Goal: Transaction & Acquisition: Purchase product/service

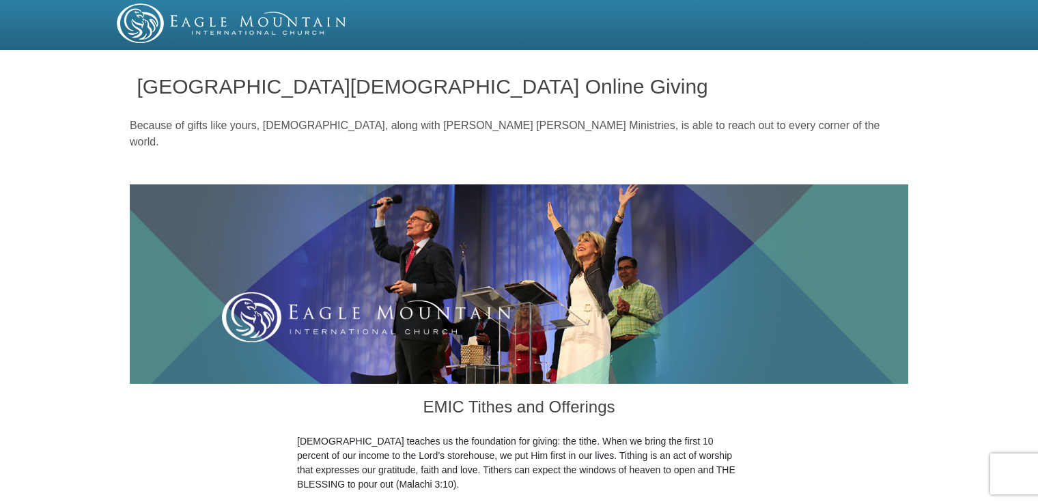
drag, startPoint x: 1036, startPoint y: 29, endPoint x: 1039, endPoint y: 61, distance: 32.9
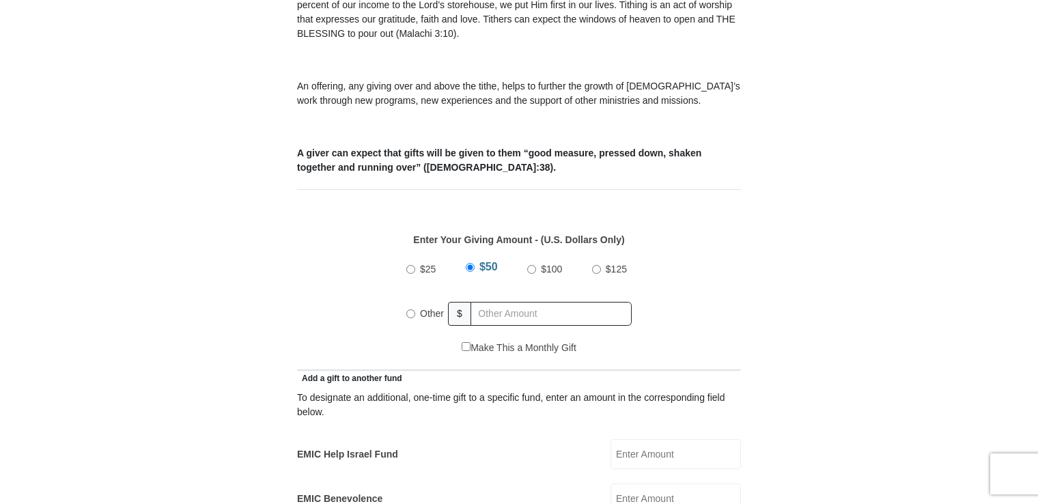
scroll to position [448, 0]
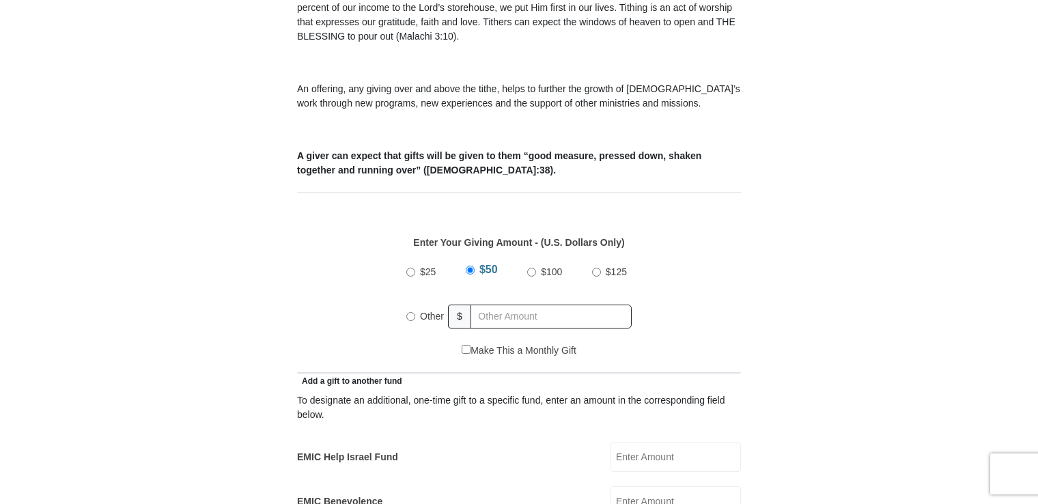
click at [528, 268] on input "$100" at bounding box center [531, 272] width 9 height 9
radio input "true"
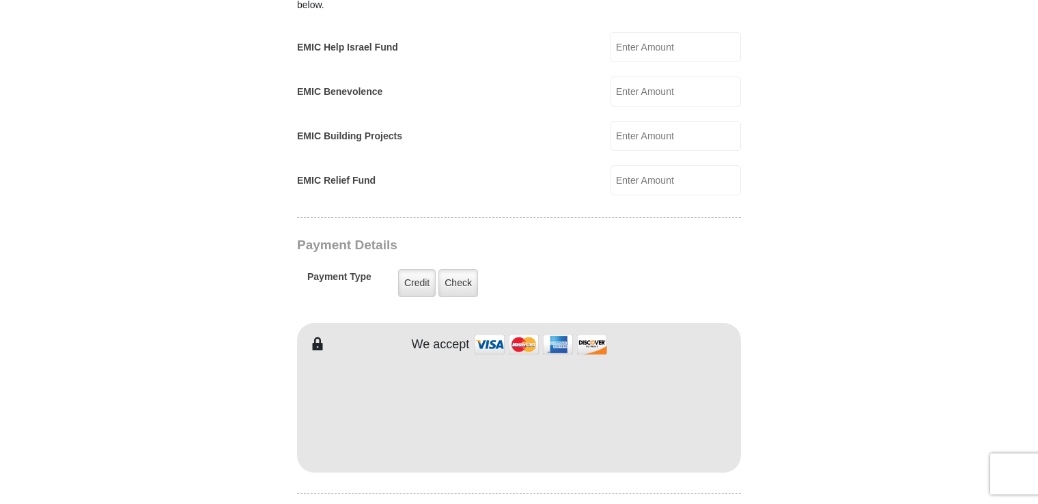
scroll to position [869, 0]
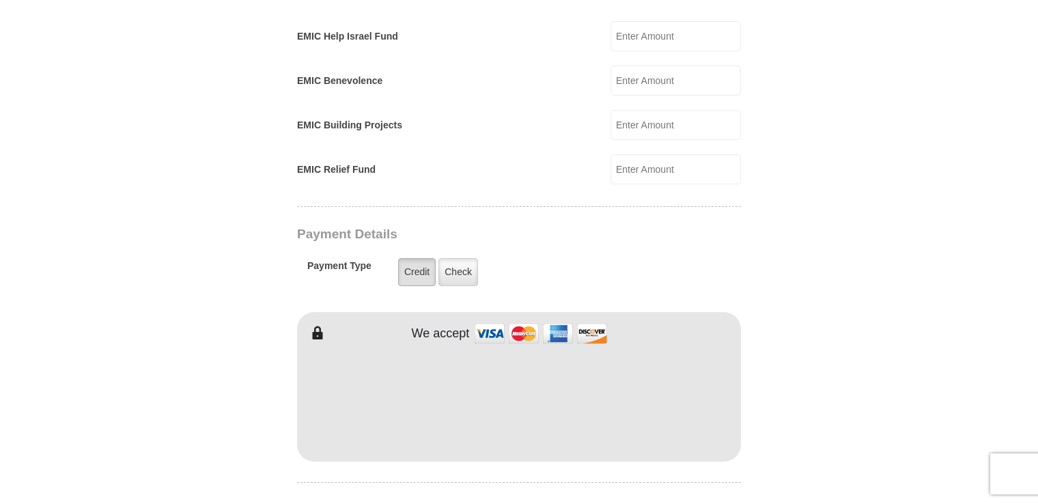
click at [410, 258] on label "Credit" at bounding box center [417, 272] width 38 height 28
click at [0, 0] on input "Credit" at bounding box center [0, 0] width 0 height 0
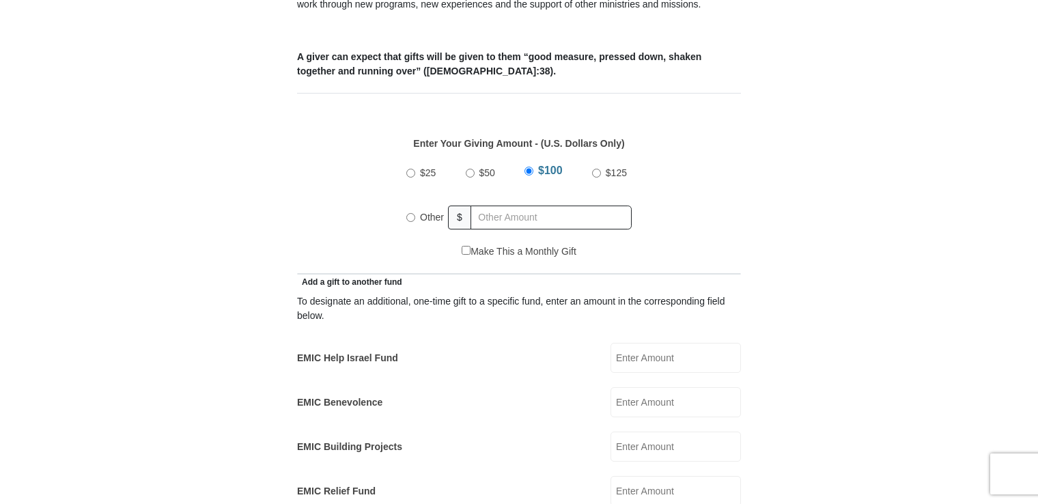
scroll to position [525, 0]
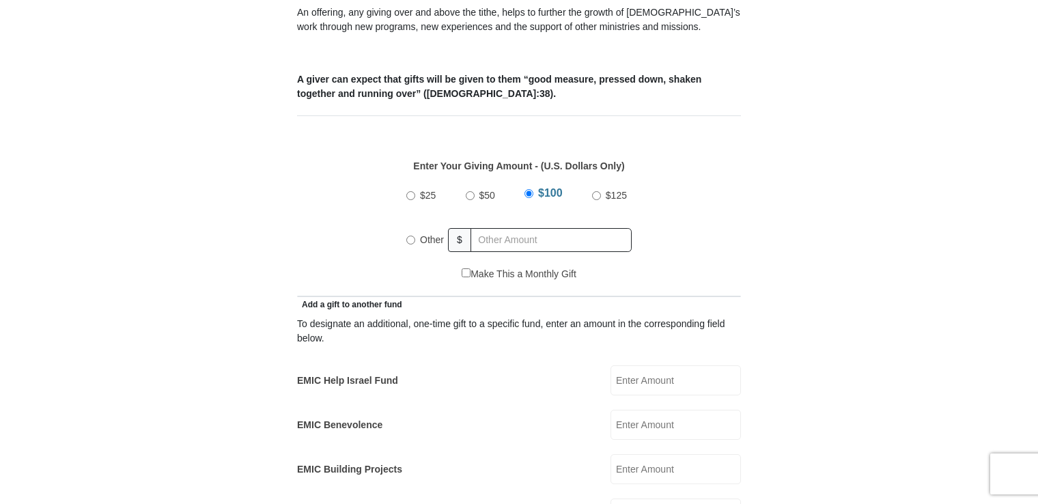
click at [527, 189] on input "$100" at bounding box center [529, 193] width 9 height 9
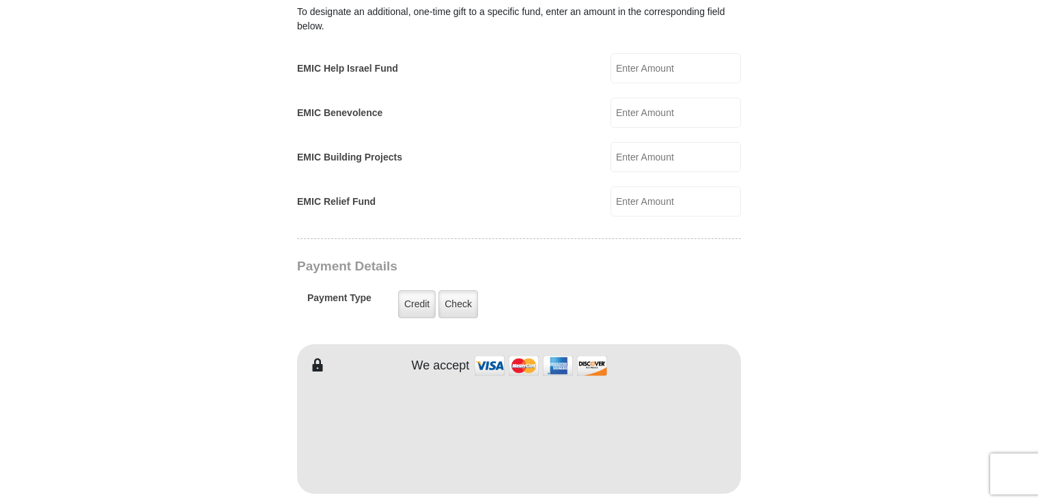
scroll to position [850, 0]
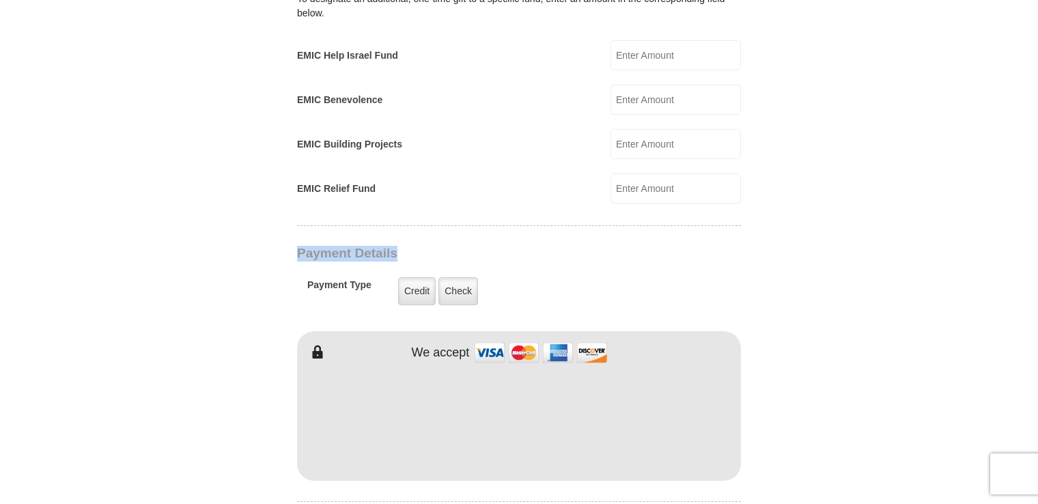
drag, startPoint x: 1037, startPoint y: 198, endPoint x: 1042, endPoint y: 223, distance: 25.2
click at [1038, 223] on html "Eagle Mountain International Church Online Giving Because of gifts like yours, …" at bounding box center [519, 367] width 1038 height 2434
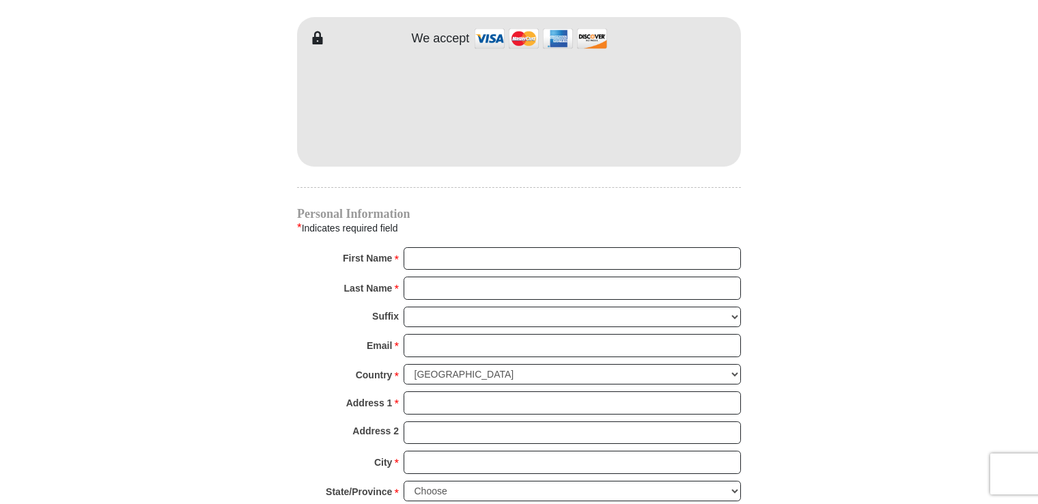
scroll to position [1179, 0]
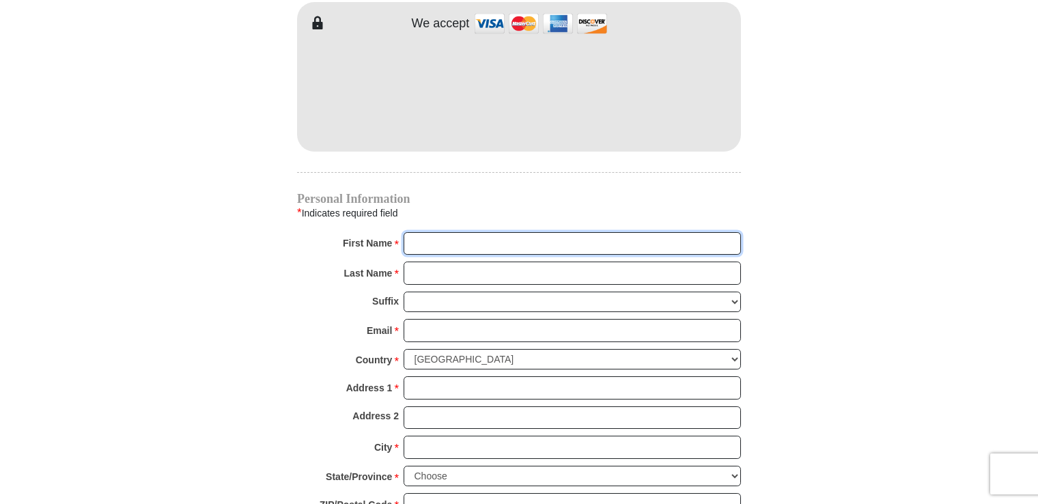
click at [422, 232] on input "First Name *" at bounding box center [572, 243] width 337 height 23
type input "[PERSON_NAME] and [PERSON_NAME]"
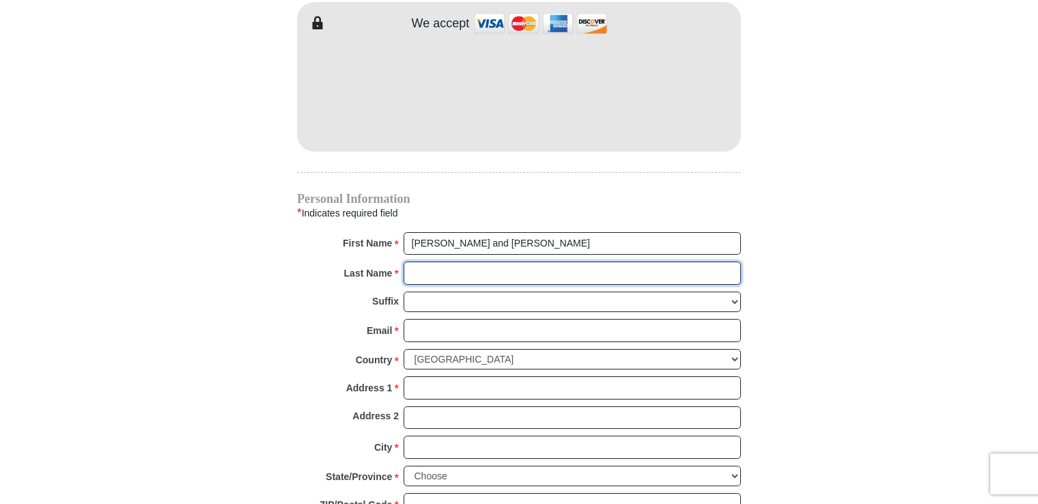
type input "[PERSON_NAME]"
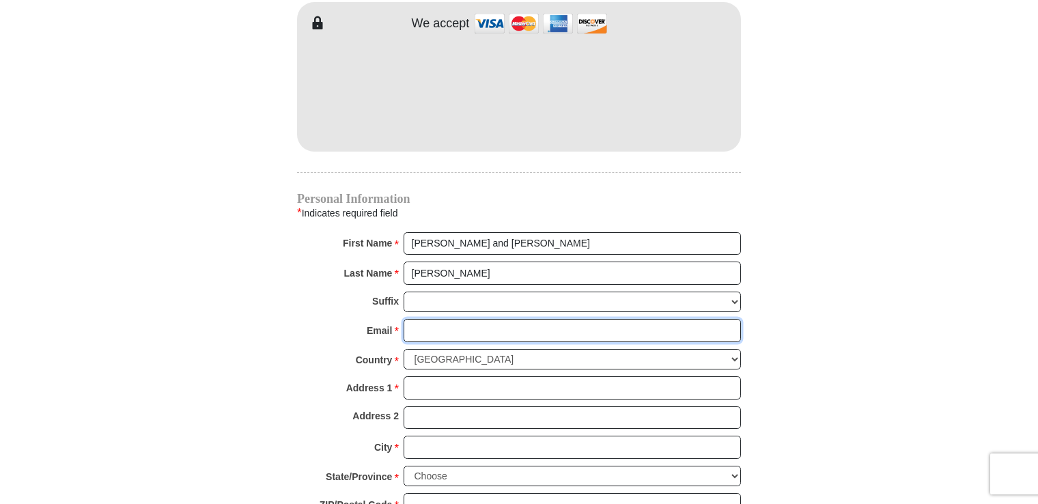
type input "[EMAIL_ADDRESS][DOMAIN_NAME]"
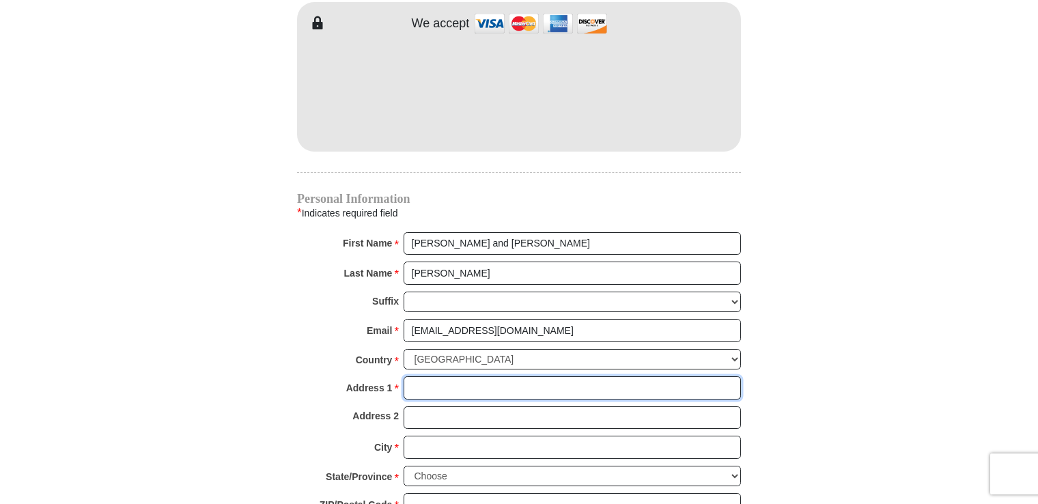
type input "[STREET_ADDRESS][PERSON_NAME]"
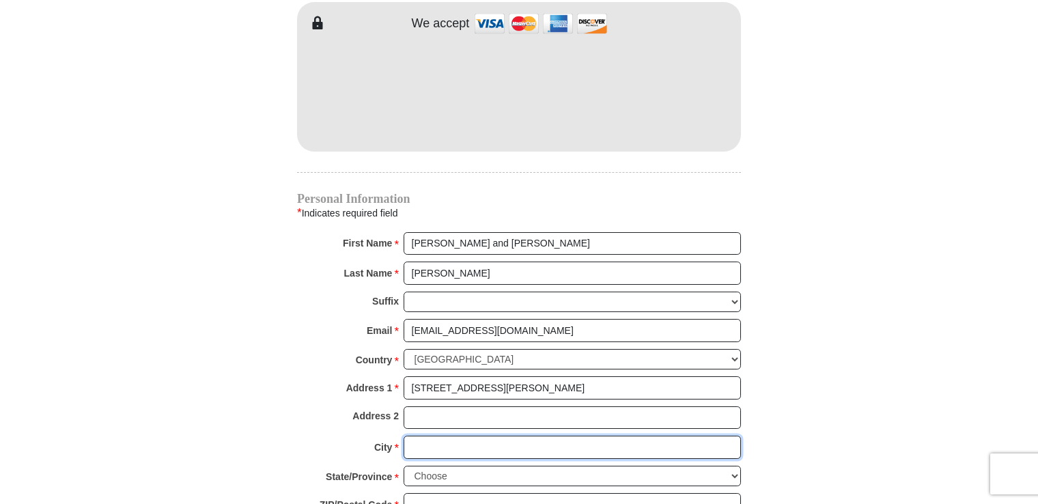
type input "[GEOGRAPHIC_DATA]"
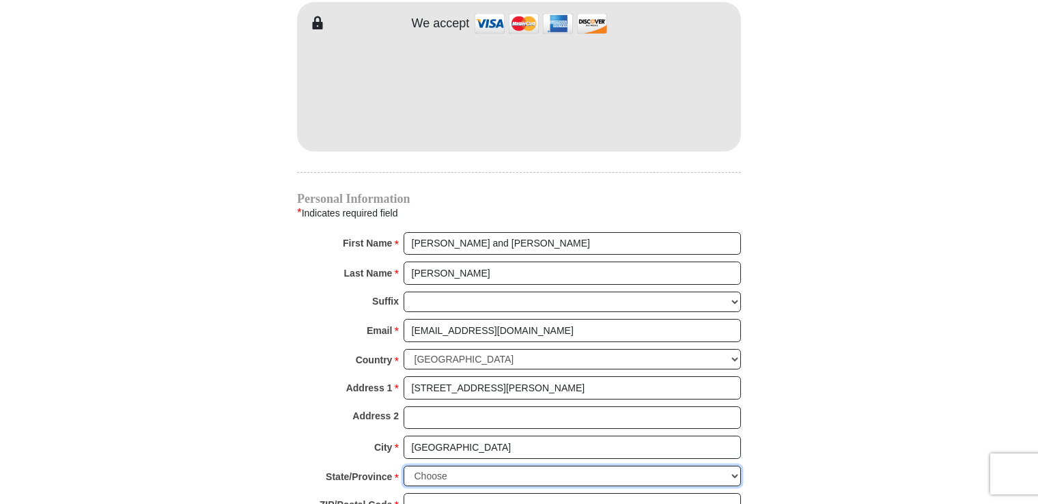
select select "NC"
type input "27284"
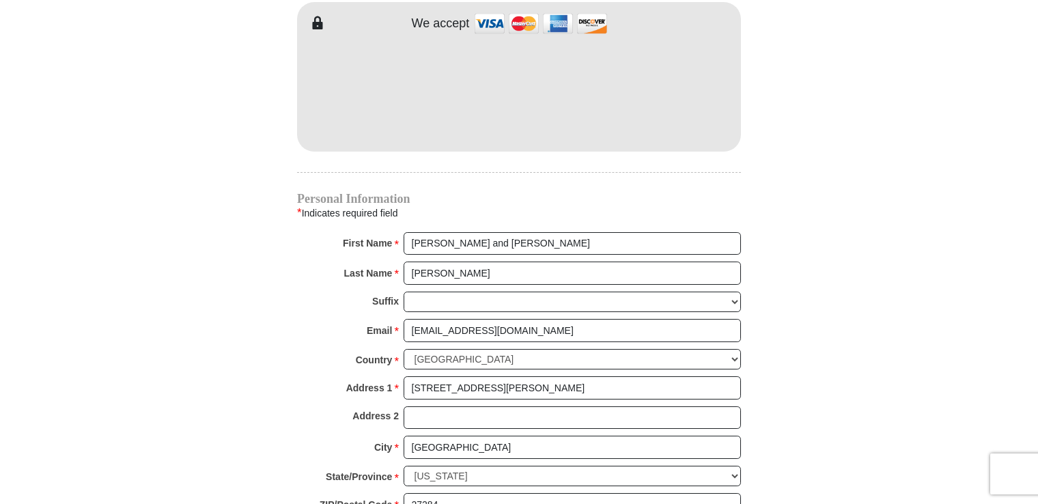
type input "3364795930"
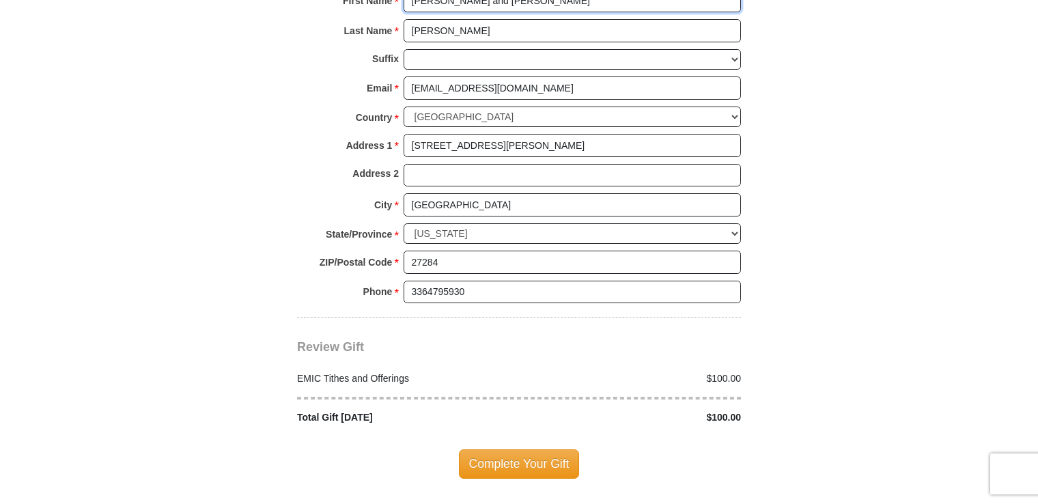
scroll to position [1473, 0]
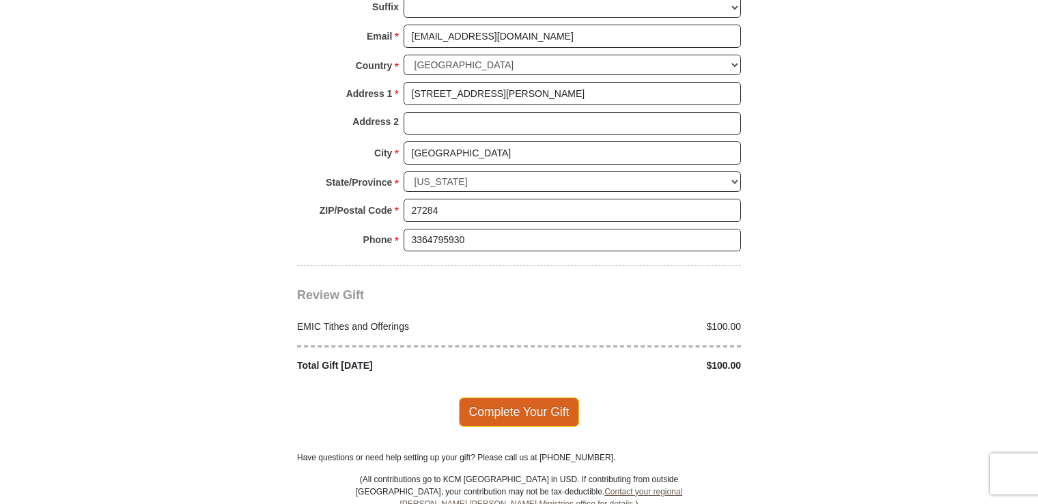
click at [479, 398] on span "Complete Your Gift" at bounding box center [519, 412] width 121 height 29
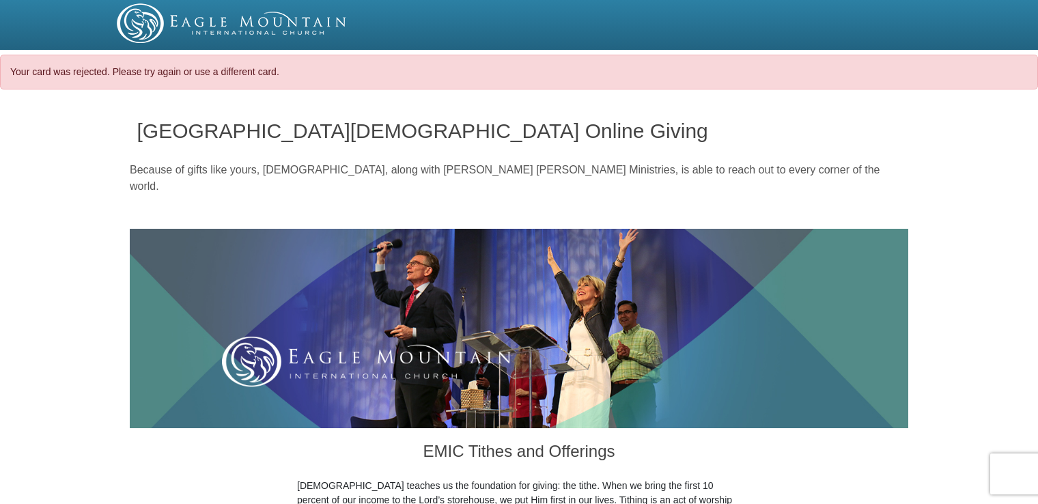
select select "NC"
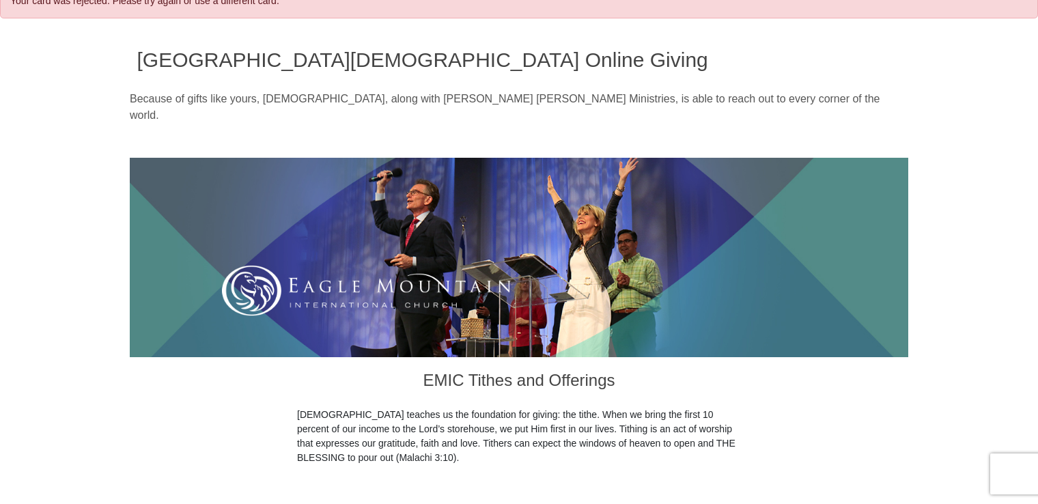
scroll to position [50, 0]
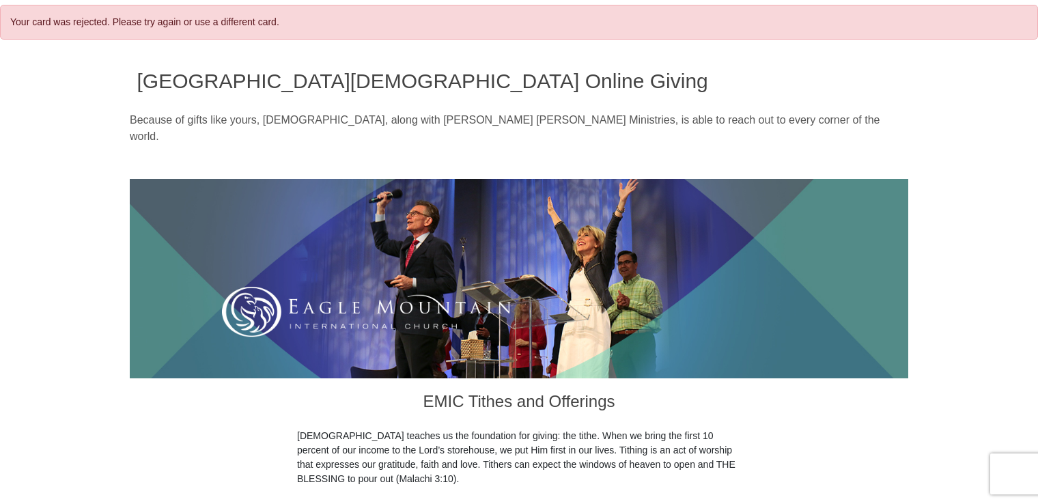
drag, startPoint x: 1037, startPoint y: 48, endPoint x: 1043, endPoint y: 97, distance: 49.6
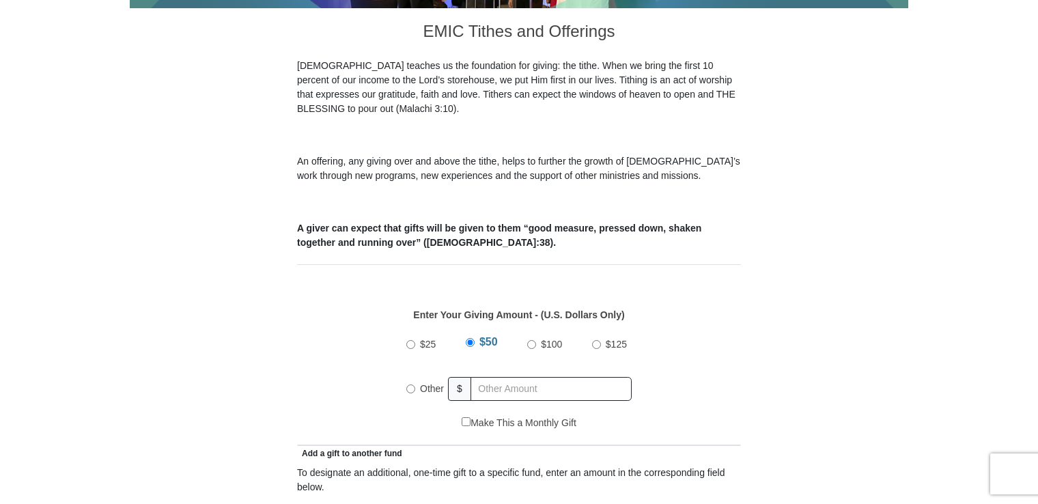
scroll to position [441, 0]
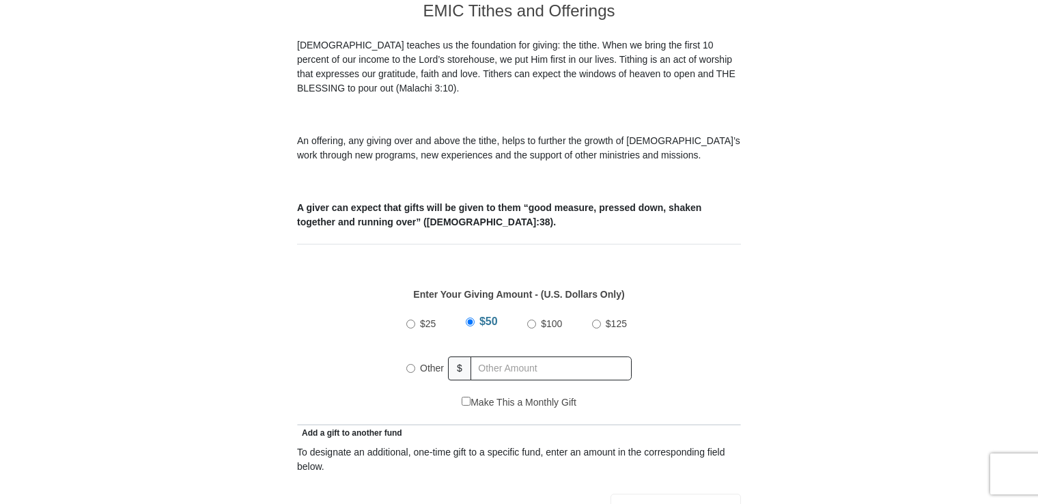
click at [530, 320] on input "$100" at bounding box center [531, 324] width 9 height 9
radio input "true"
drag, startPoint x: 1036, startPoint y: 144, endPoint x: 1041, endPoint y: 182, distance: 38.5
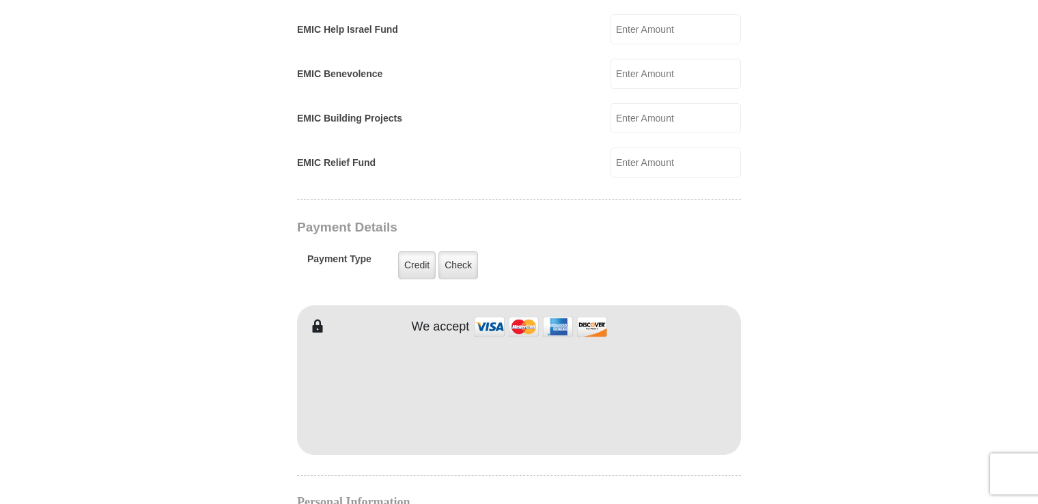
scroll to position [917, 0]
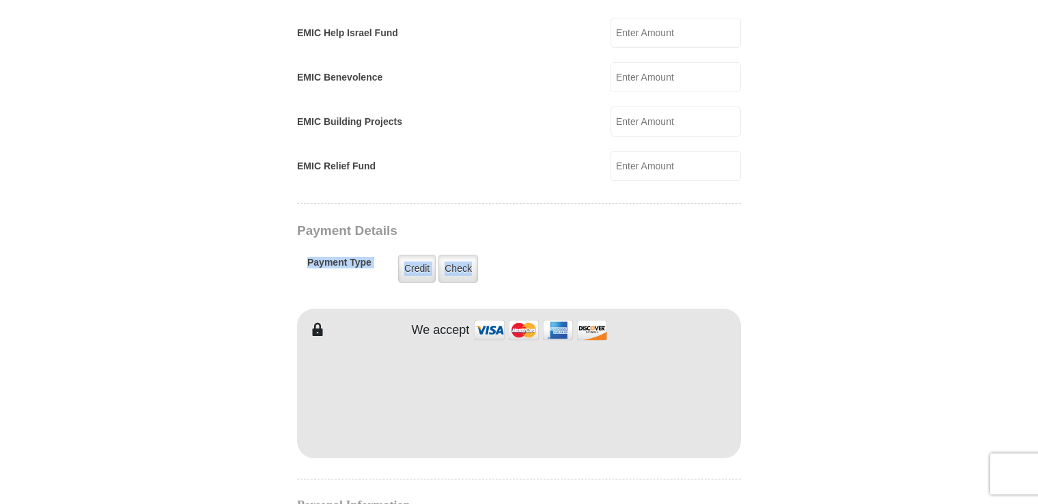
drag, startPoint x: 1038, startPoint y: 213, endPoint x: 1040, endPoint y: 240, distance: 27.5
click at [1038, 240] on html "Your card was rejected. Please try again or use a different card. [GEOGRAPHIC_D…" at bounding box center [519, 322] width 1038 height 2479
drag, startPoint x: 1040, startPoint y: 240, endPoint x: 1005, endPoint y: 254, distance: 37.4
click at [1005, 254] on body "Your card was rejected. Please try again or use a different card. [GEOGRAPHIC_D…" at bounding box center [519, 322] width 1038 height 2479
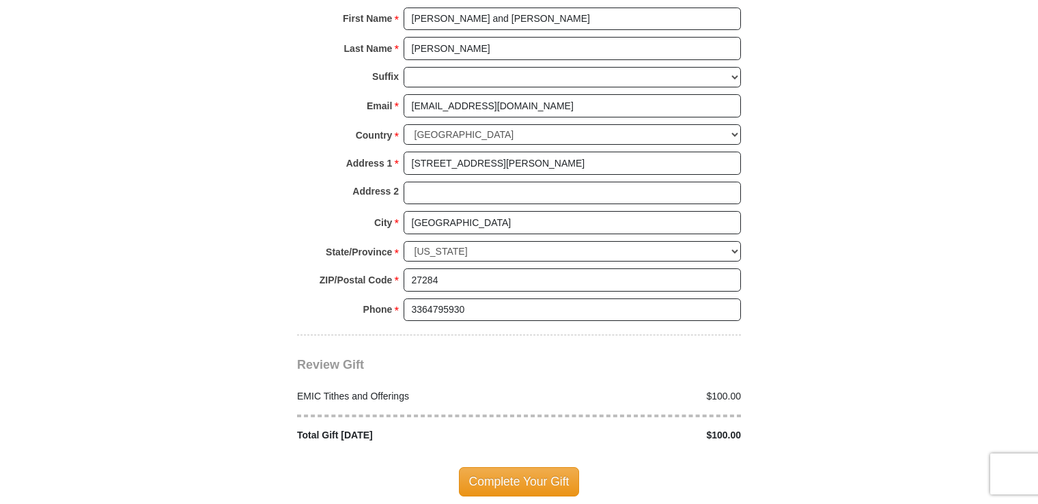
scroll to position [1459, 0]
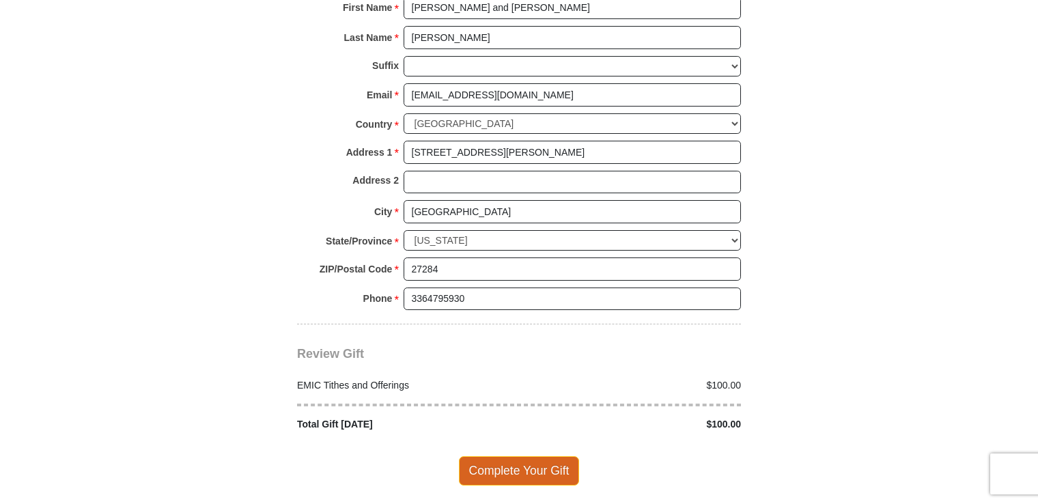
click at [548, 456] on span "Complete Your Gift" at bounding box center [519, 470] width 121 height 29
